Goal: Task Accomplishment & Management: Use online tool/utility

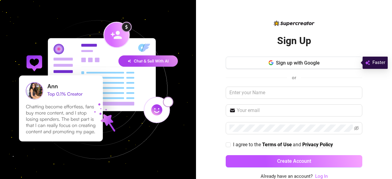
click at [318, 173] on link "Log In" at bounding box center [321, 176] width 13 height 7
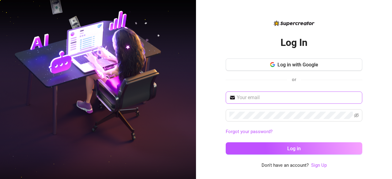
click at [278, 92] on span at bounding box center [294, 98] width 137 height 12
click at [248, 100] on input "text" at bounding box center [298, 97] width 122 height 7
type input "girlafrican57@gmail.com"
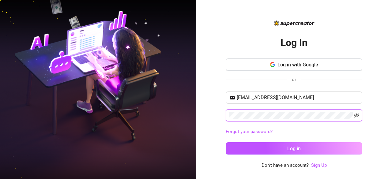
click at [355, 115] on icon "eye-invisible" at bounding box center [356, 115] width 5 height 4
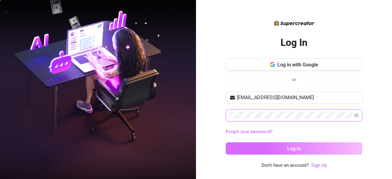
click at [329, 143] on button "Log in" at bounding box center [294, 148] width 137 height 12
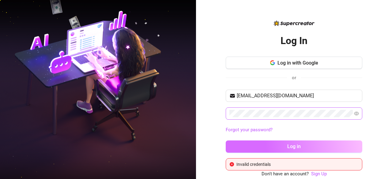
click at [328, 142] on button "Log in" at bounding box center [294, 147] width 137 height 12
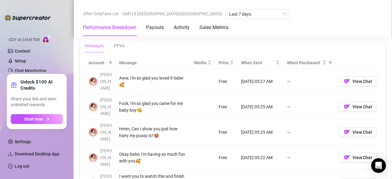
scroll to position [699, 0]
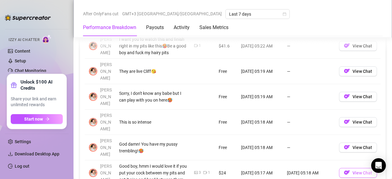
click at [354, 168] on button "View Chat" at bounding box center [358, 173] width 38 height 10
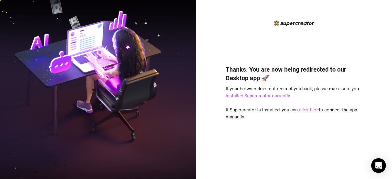
click at [309, 109] on link "click here" at bounding box center [309, 110] width 20 height 6
click at [306, 108] on link "click here" at bounding box center [309, 110] width 20 height 6
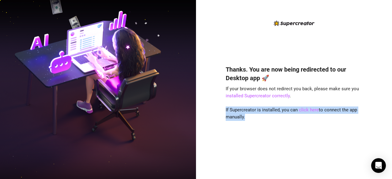
click at [306, 108] on link "click here" at bounding box center [309, 110] width 20 height 6
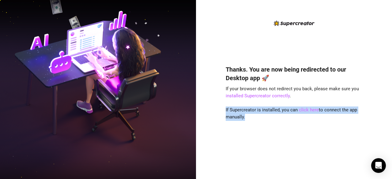
click at [306, 108] on link "click here" at bounding box center [309, 110] width 20 height 6
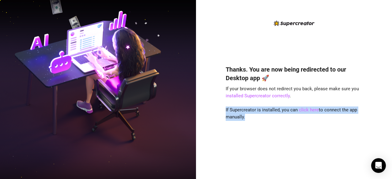
click at [306, 108] on link "click here" at bounding box center [309, 110] width 20 height 6
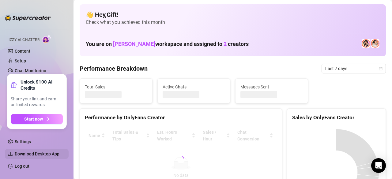
click at [43, 152] on span "Download Desktop App" at bounding box center [37, 154] width 45 height 5
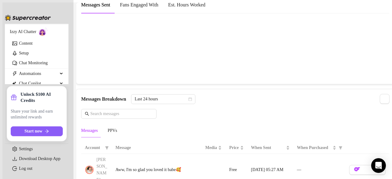
scroll to position [560, 0]
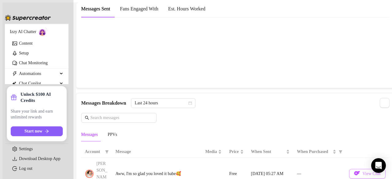
click at [363, 172] on span "View Chat" at bounding box center [372, 174] width 18 height 5
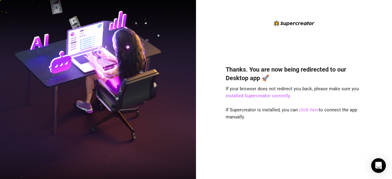
click at [311, 111] on link "click here" at bounding box center [309, 110] width 20 height 6
click at [309, 109] on link "click here" at bounding box center [309, 110] width 20 height 6
